Goal: Task Accomplishment & Management: Manage account settings

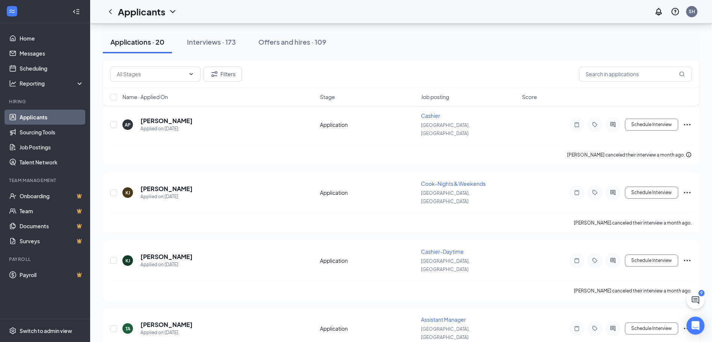
scroll to position [964, 0]
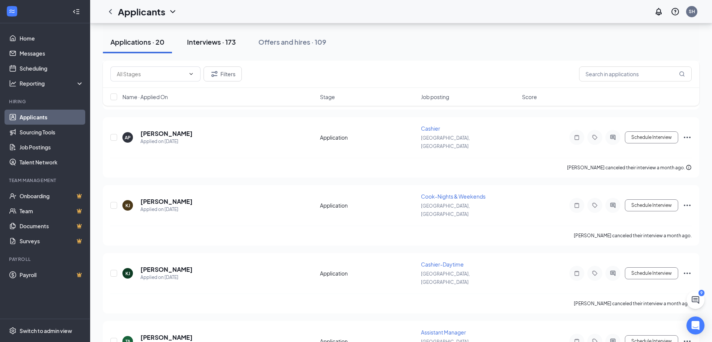
click at [214, 43] on div "Interviews · 173" at bounding box center [211, 41] width 49 height 9
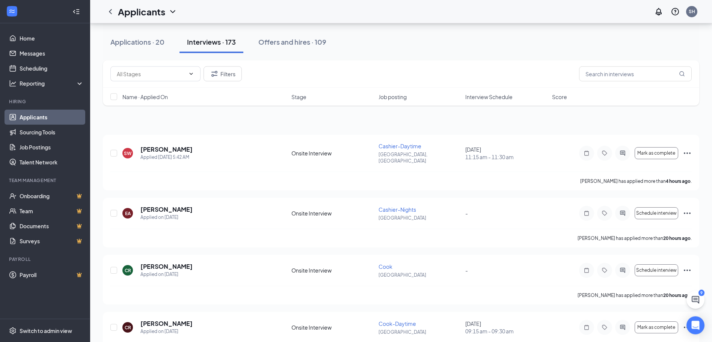
scroll to position [77, 0]
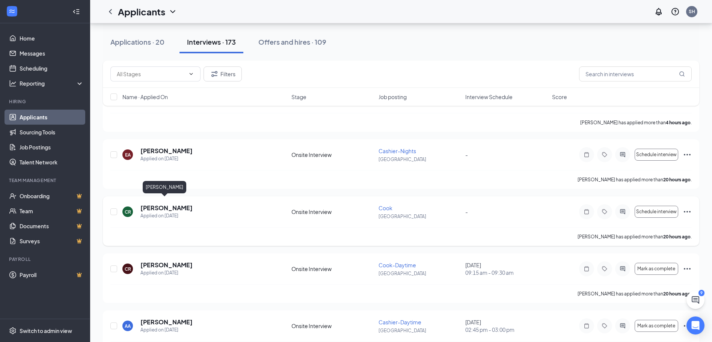
click at [167, 204] on h5 "[PERSON_NAME]" at bounding box center [166, 208] width 52 height 8
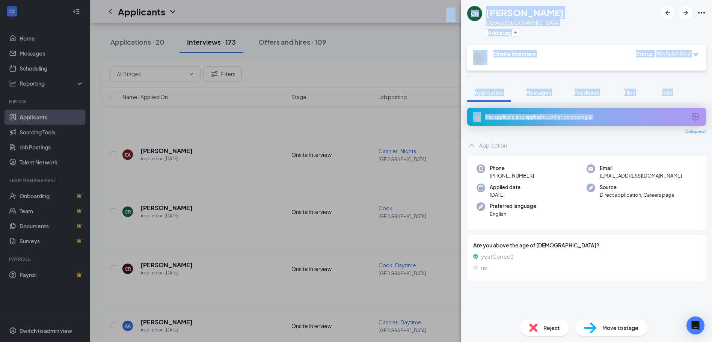
click at [418, 51] on div "CR Carlos Rivera Cook at North Raleigh Add a tag Onsite Interview Status : Not …" at bounding box center [356, 171] width 712 height 342
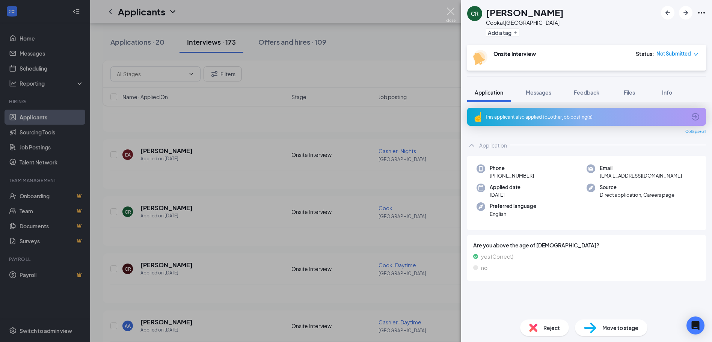
click at [448, 12] on img at bounding box center [450, 15] width 9 height 15
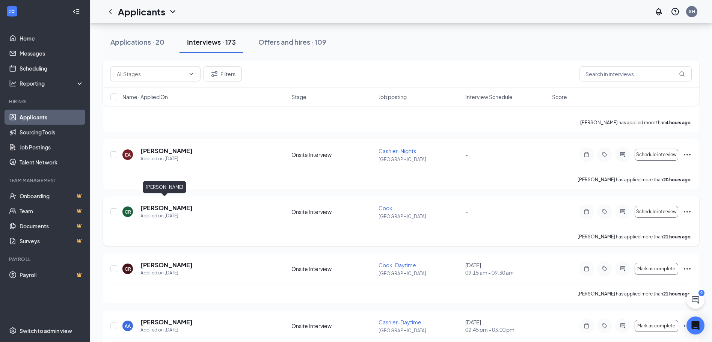
click at [169, 204] on h5 "[PERSON_NAME]" at bounding box center [166, 208] width 52 height 8
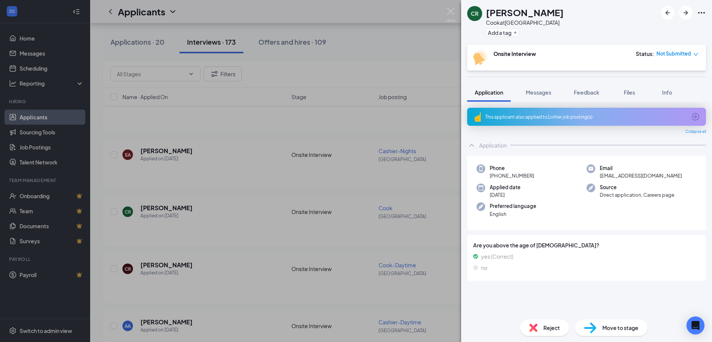
click at [603, 331] on span "Move to stage" at bounding box center [620, 328] width 36 height 8
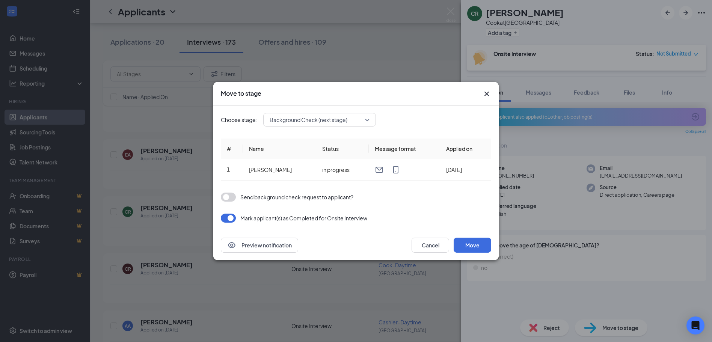
click at [229, 195] on button "button" at bounding box center [228, 197] width 15 height 9
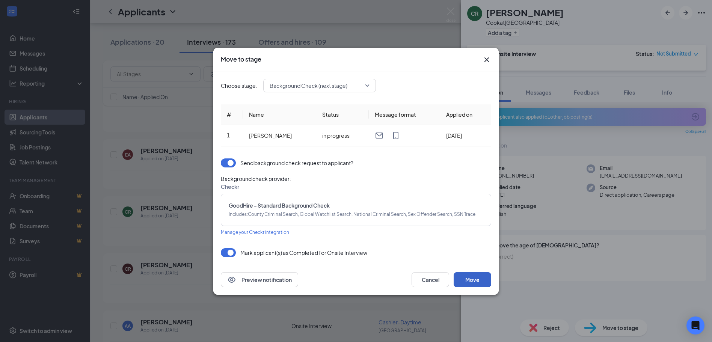
click at [471, 281] on button "Move" at bounding box center [472, 279] width 38 height 15
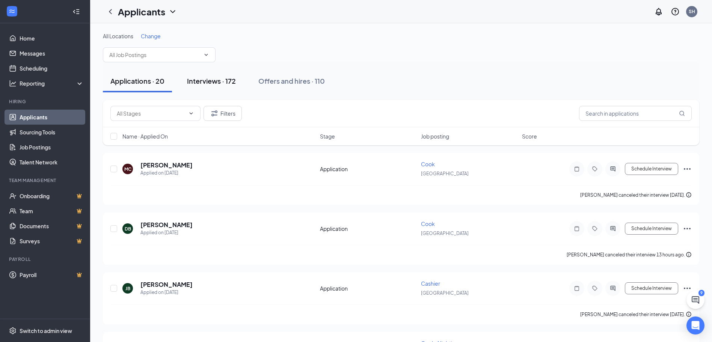
click at [205, 84] on div "Interviews · 172" at bounding box center [211, 80] width 49 height 9
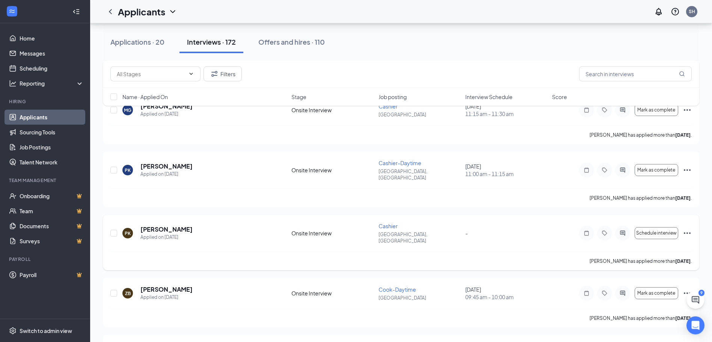
scroll to position [919, 0]
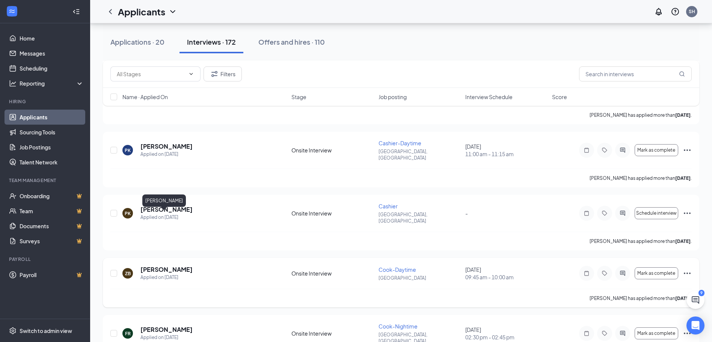
click at [161, 265] on h5 "Zania Baxter" at bounding box center [166, 269] width 52 height 8
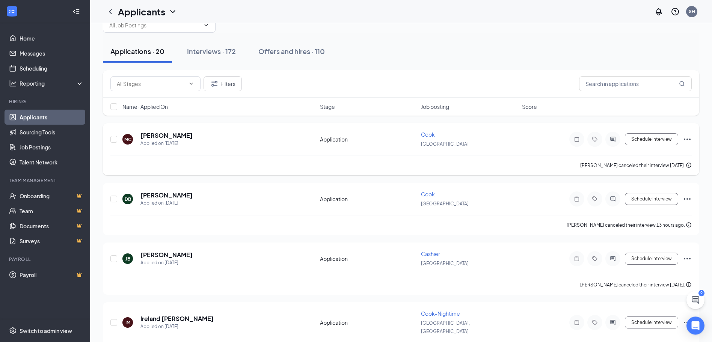
scroll to position [38, 0]
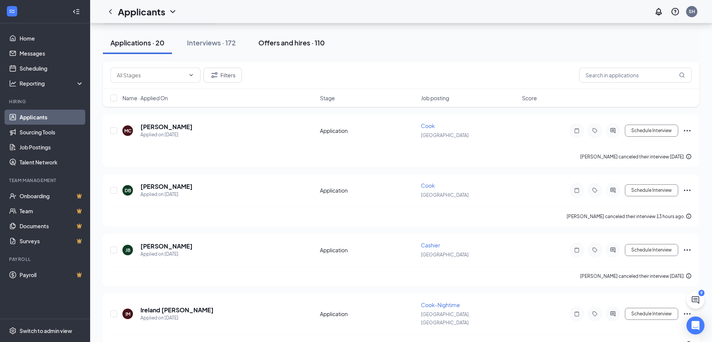
click at [287, 45] on div "Offers and hires · 110" at bounding box center [291, 42] width 66 height 9
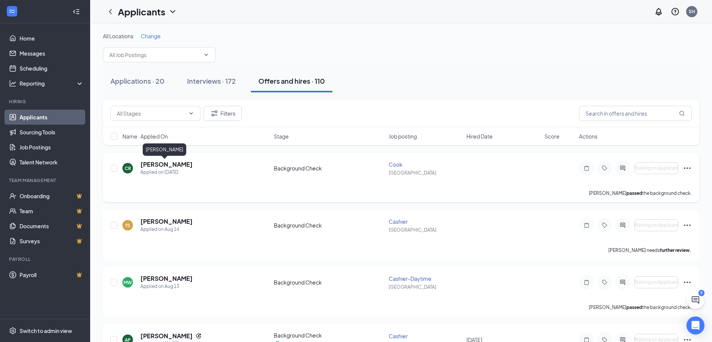
click at [157, 164] on h5 "[PERSON_NAME]" at bounding box center [166, 164] width 52 height 8
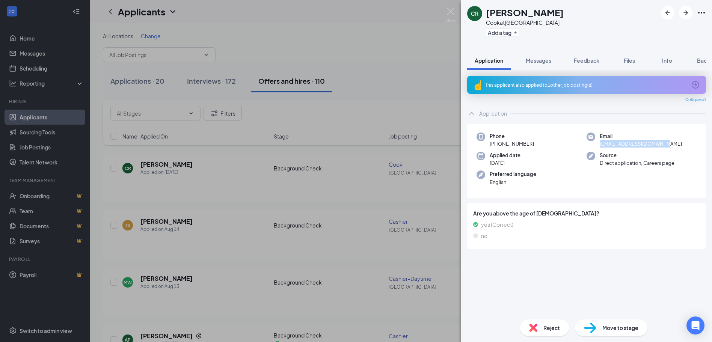
drag, startPoint x: 599, startPoint y: 144, endPoint x: 661, endPoint y: 146, distance: 61.9
click at [661, 146] on div "Email [EMAIL_ADDRESS][DOMAIN_NAME]" at bounding box center [641, 139] width 110 height 15
copy span "[EMAIL_ADDRESS][DOMAIN_NAME]"
